Goal: Find specific page/section: Find specific page/section

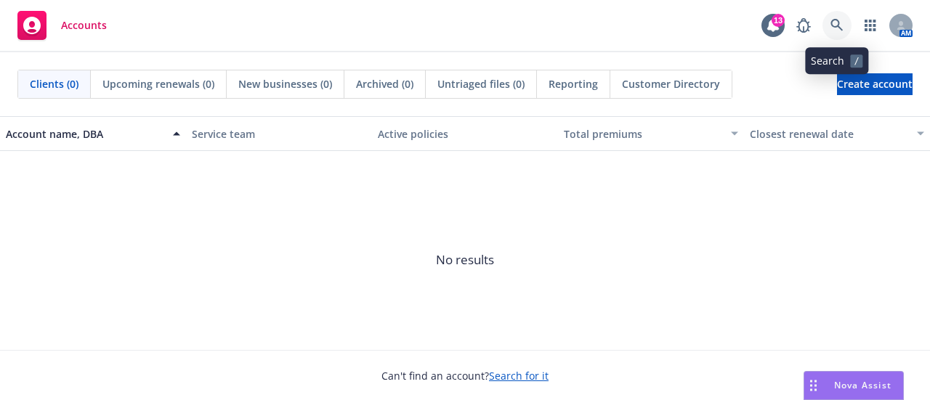
click at [835, 32] on link at bounding box center [836, 25] width 29 height 29
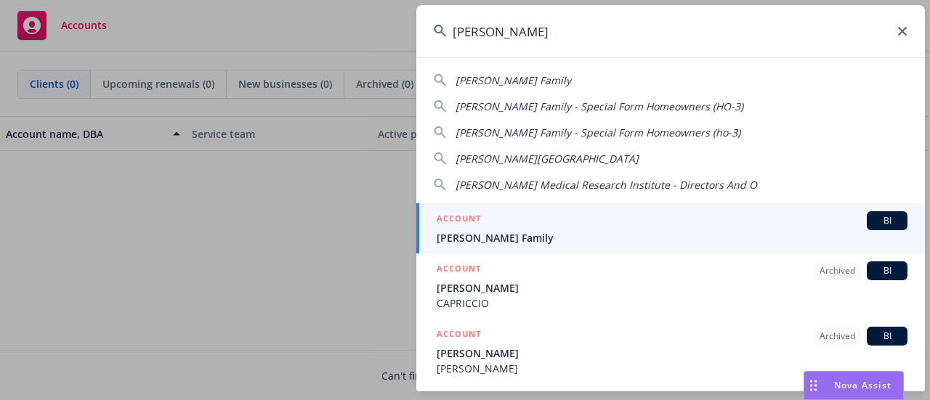
type input "[PERSON_NAME]"
click at [567, 222] on div "ACCOUNT BI" at bounding box center [672, 220] width 471 height 19
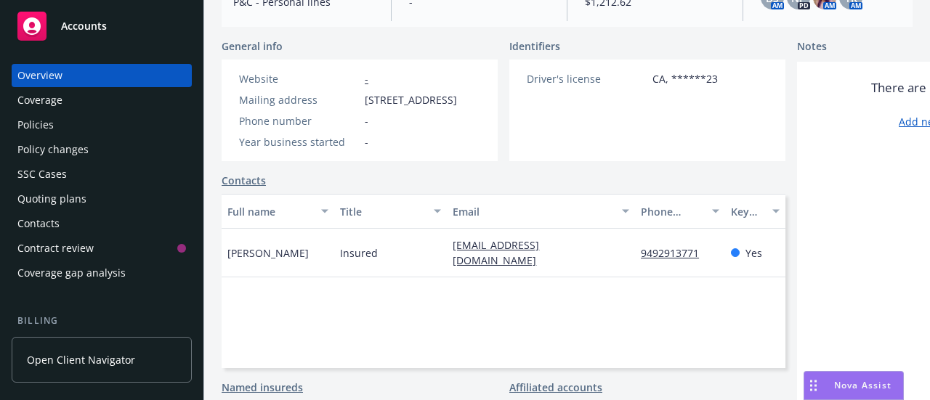
scroll to position [291, 0]
